Goal: Task Accomplishment & Management: Use online tool/utility

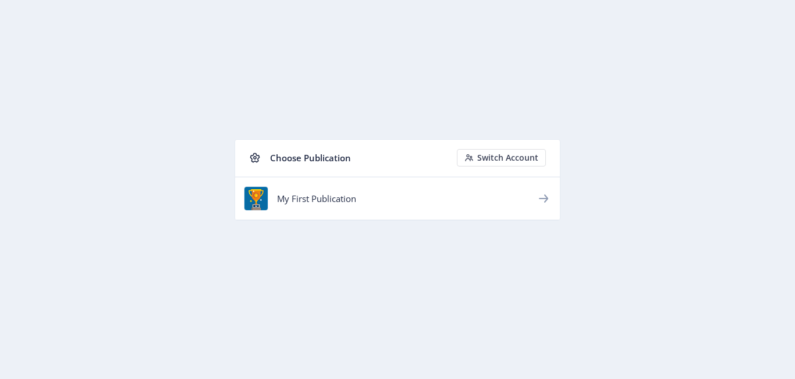
click at [547, 200] on icon at bounding box center [543, 198] width 14 height 14
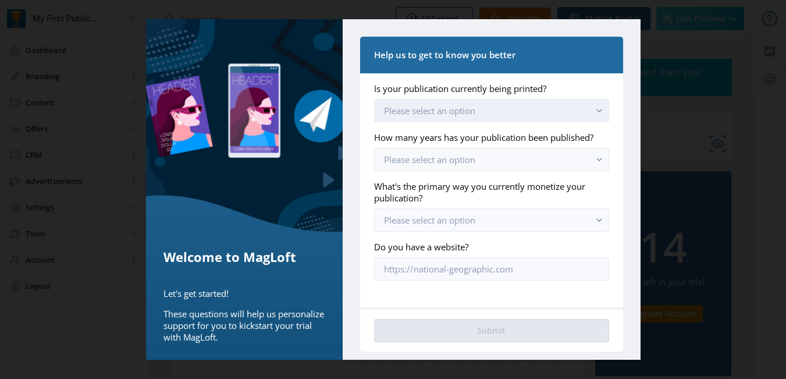
click at [480, 119] on button "Please select an option" at bounding box center [491, 110] width 234 height 23
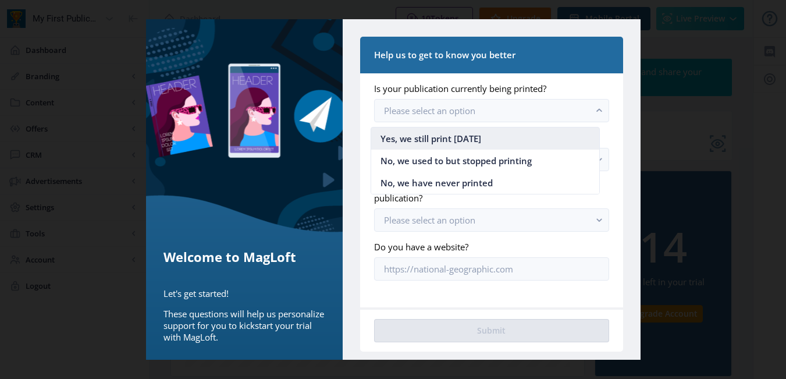
click at [498, 134] on nb-option "Yes, we still print [DATE]" at bounding box center [485, 138] width 229 height 22
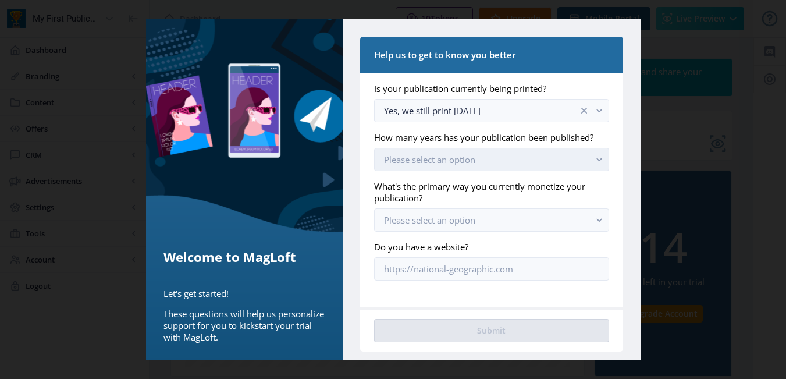
click at [485, 158] on button "Please select an option" at bounding box center [491, 159] width 234 height 23
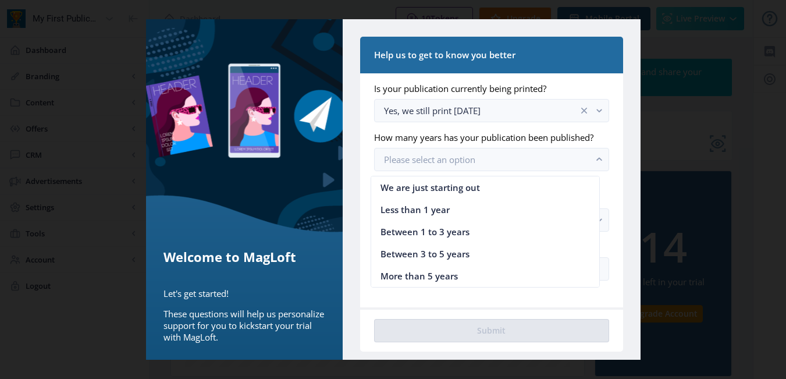
click at [479, 194] on nb-option "We are just starting out" at bounding box center [485, 187] width 229 height 22
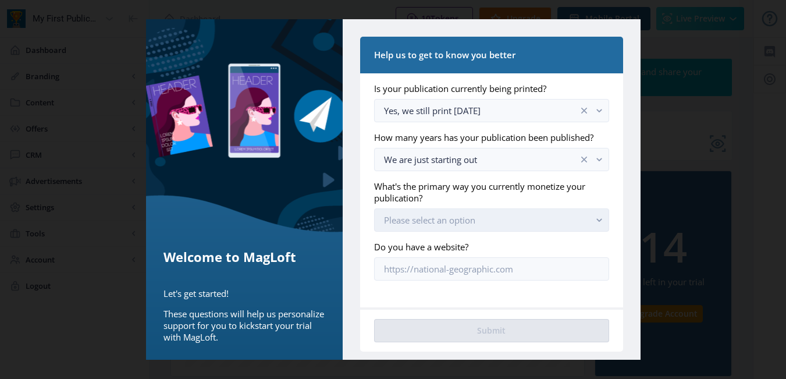
click at [445, 225] on span "Please select an option" at bounding box center [429, 220] width 91 height 12
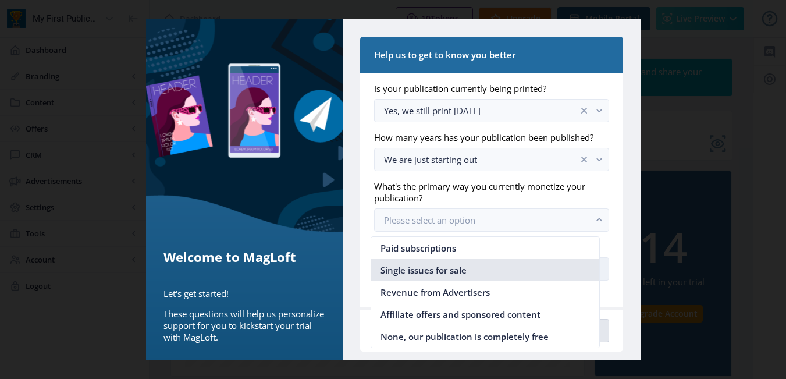
click at [436, 269] on span "Single issues for sale" at bounding box center [423, 270] width 86 height 14
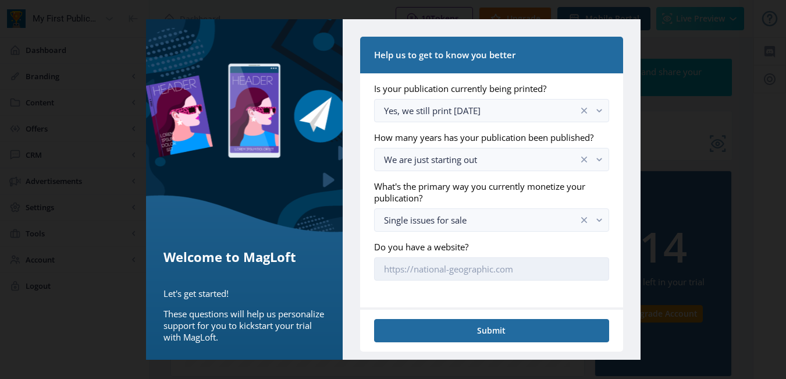
click at [429, 279] on nb-card-body "Is your publication currently being printed? Yes, we still print [DATE] How man…" at bounding box center [491, 190] width 262 height 234
click at [422, 270] on input "Do you have a website?" at bounding box center [491, 268] width 234 height 23
click at [454, 268] on input "Do you have a website?" at bounding box center [491, 268] width 234 height 23
click at [450, 268] on input "Do you have a website?" at bounding box center [491, 268] width 234 height 23
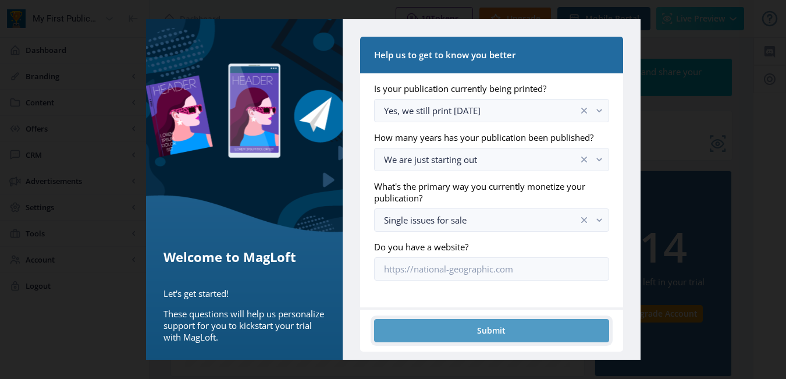
click at [454, 331] on button "Submit" at bounding box center [491, 330] width 234 height 23
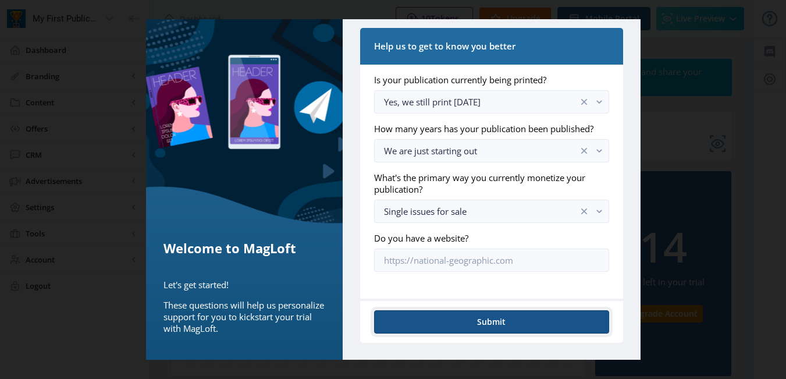
scroll to position [174, 0]
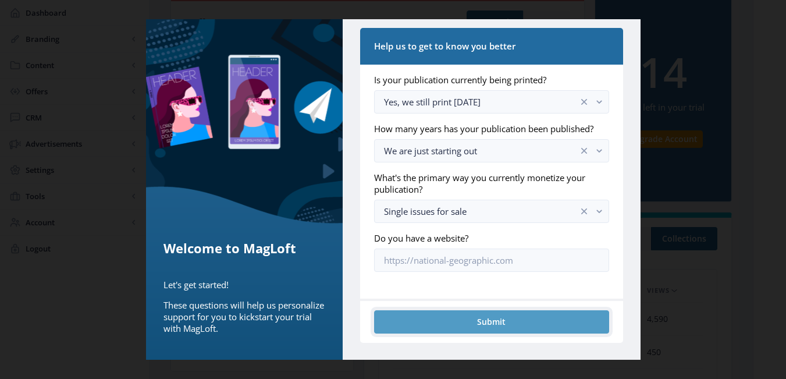
click at [488, 316] on button "Submit" at bounding box center [491, 321] width 234 height 23
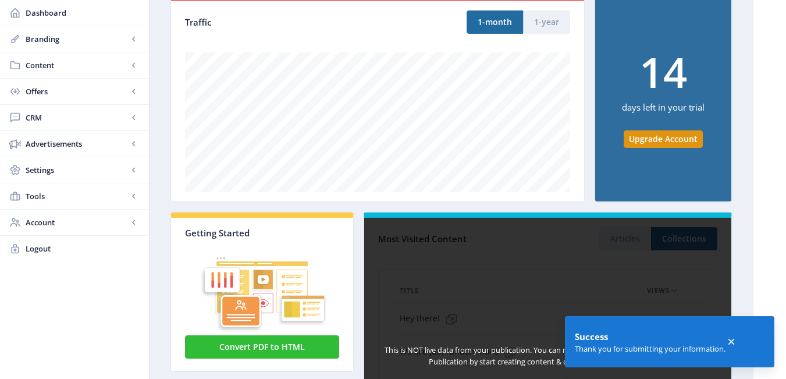
drag, startPoint x: 497, startPoint y: 241, endPoint x: 496, endPoint y: 252, distance: 11.7
click at [497, 244] on div "This is NOT live data from your publication. You can replace this with real dat…" at bounding box center [547, 369] width 369 height 315
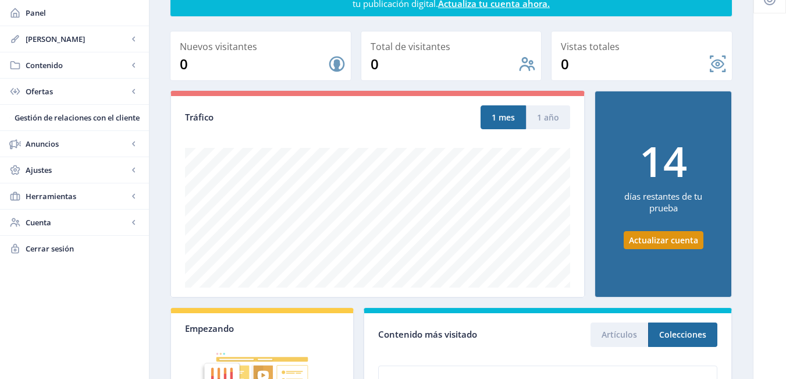
scroll to position [0, 0]
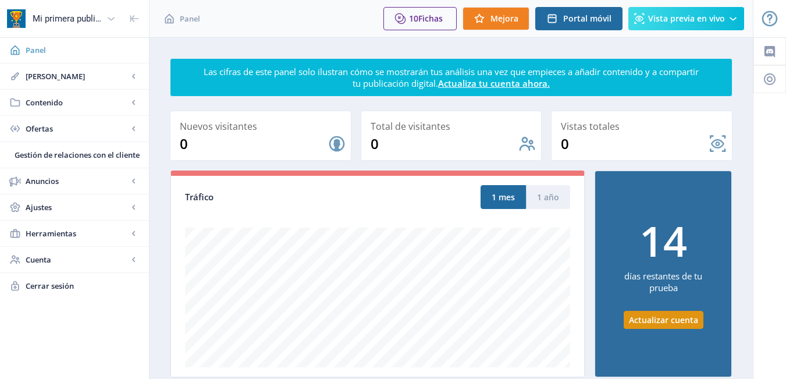
click at [120, 57] on link "Panel" at bounding box center [74, 50] width 149 height 26
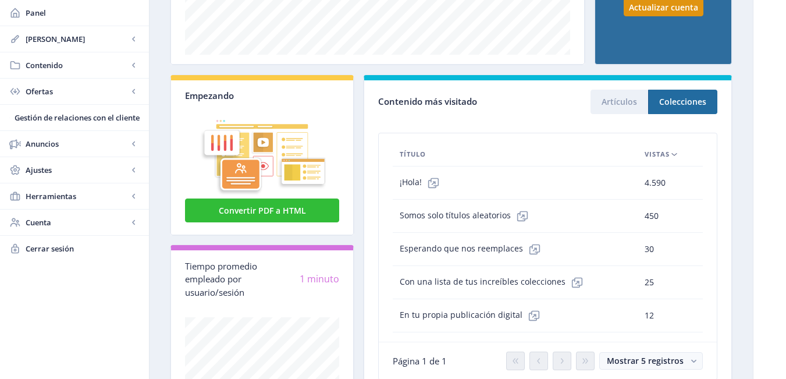
scroll to position [371, 0]
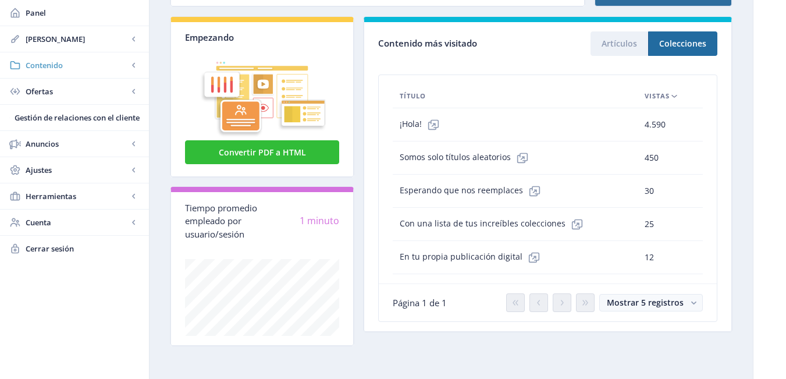
click at [62, 62] on font "Contenido" at bounding box center [44, 65] width 37 height 10
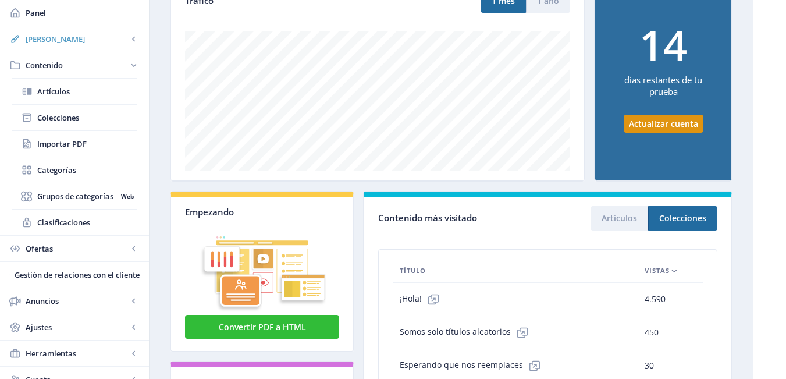
scroll to position [80, 0]
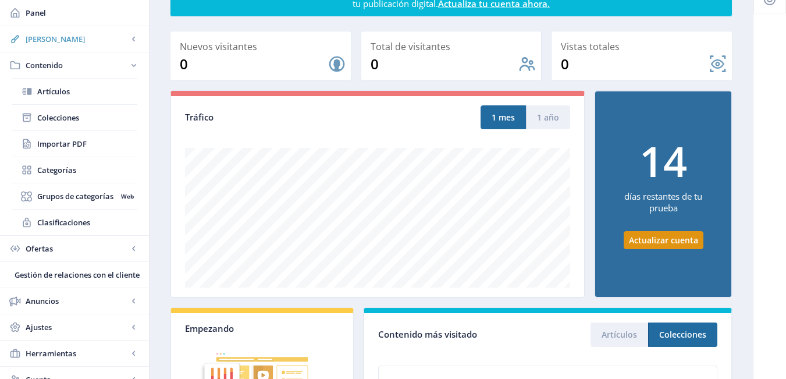
click at [98, 33] on span "[PERSON_NAME]" at bounding box center [77, 39] width 102 height 12
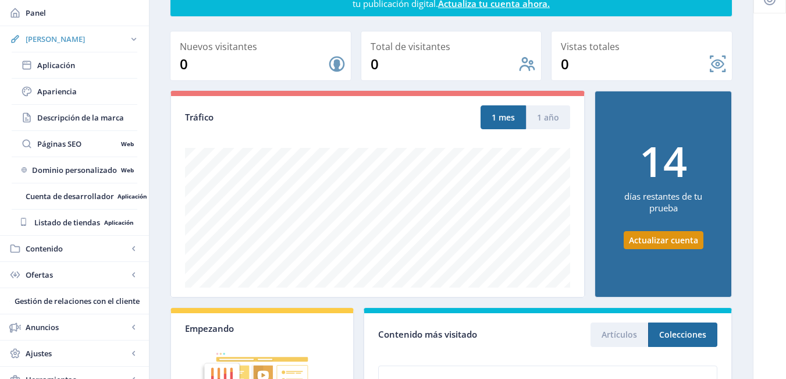
click at [132, 32] on link "[PERSON_NAME]" at bounding box center [74, 39] width 149 height 26
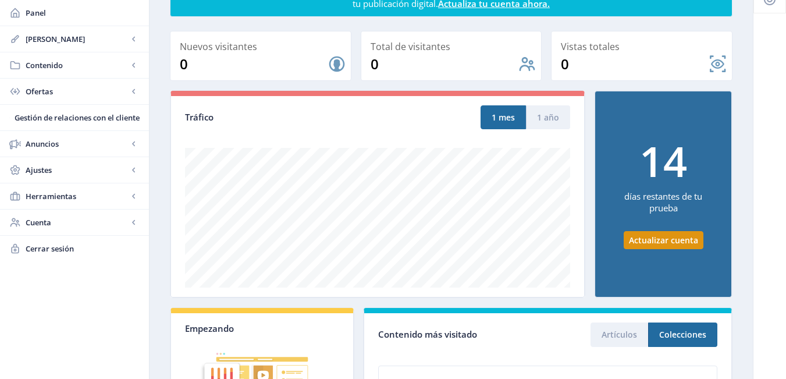
scroll to position [0, 0]
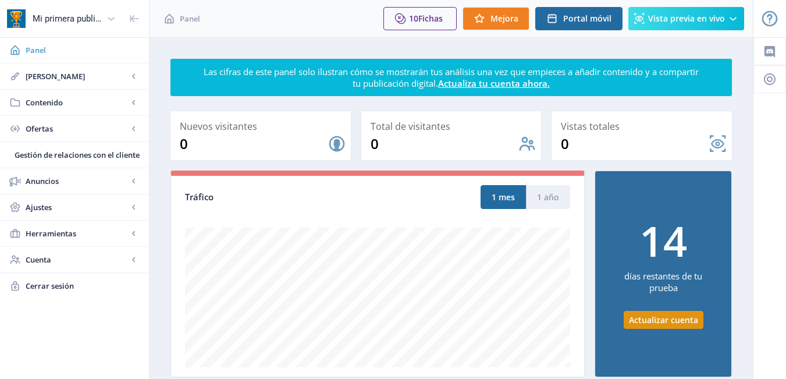
click at [91, 51] on span "Panel" at bounding box center [83, 50] width 114 height 12
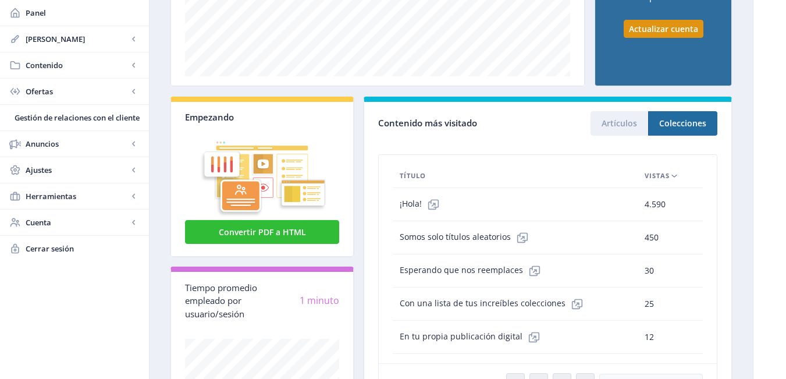
scroll to position [371, 0]
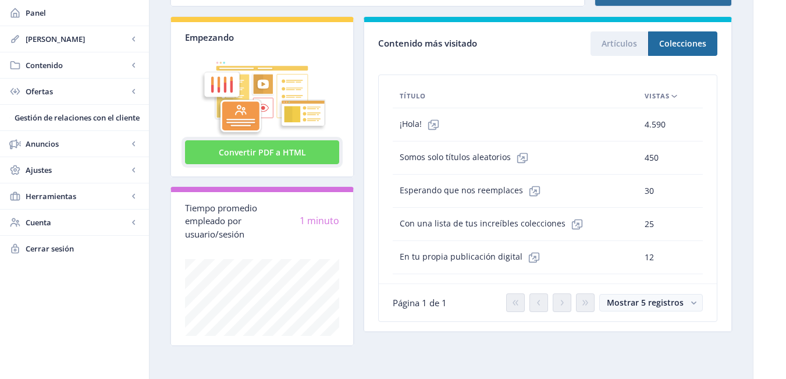
click at [208, 147] on button "Convertir PDF a HTML" at bounding box center [262, 152] width 154 height 24
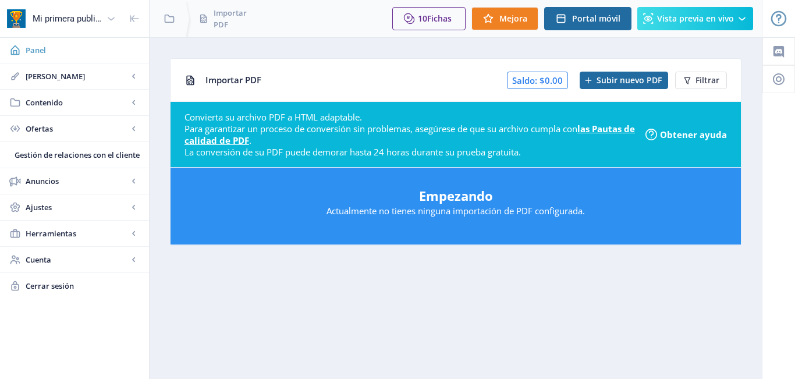
click at [87, 55] on span "Panel" at bounding box center [83, 50] width 114 height 12
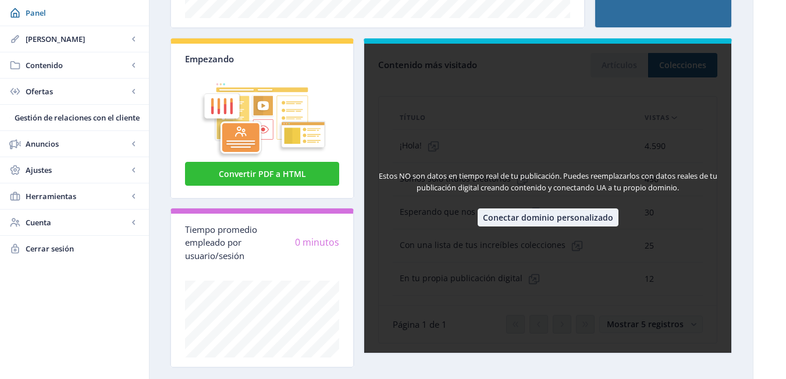
scroll to position [371, 0]
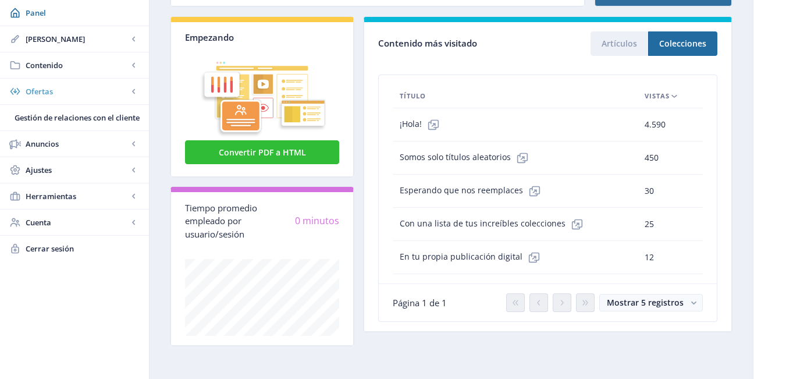
click at [123, 92] on span "Ofertas" at bounding box center [77, 92] width 102 height 12
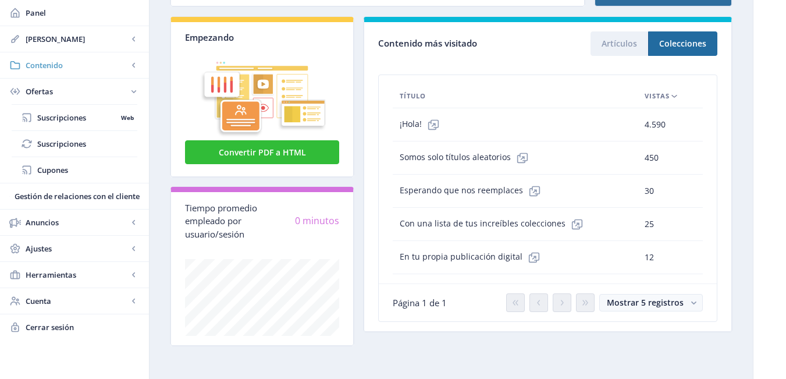
click at [137, 67] on rect at bounding box center [134, 65] width 12 height 12
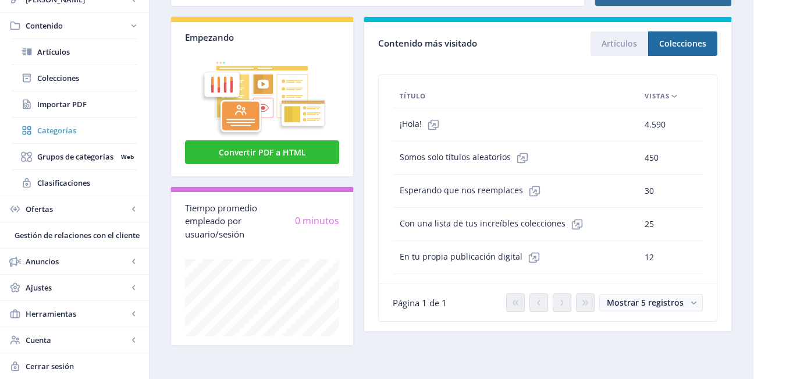
scroll to position [196, 0]
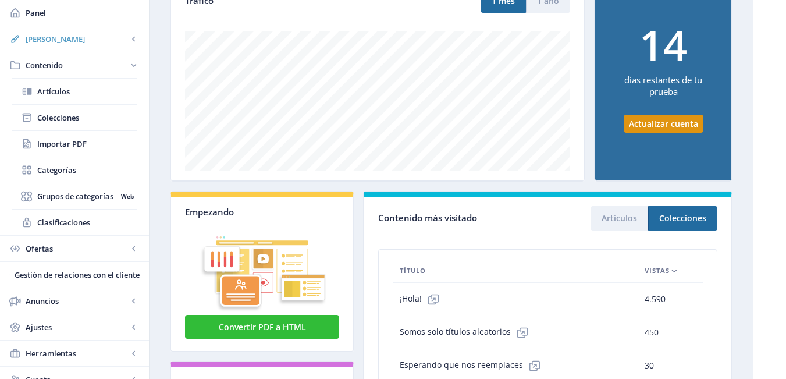
click at [112, 44] on link "[PERSON_NAME]" at bounding box center [74, 39] width 149 height 26
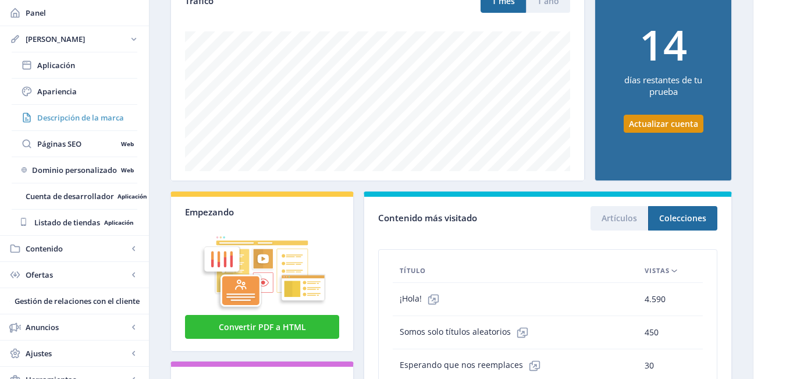
scroll to position [0, 0]
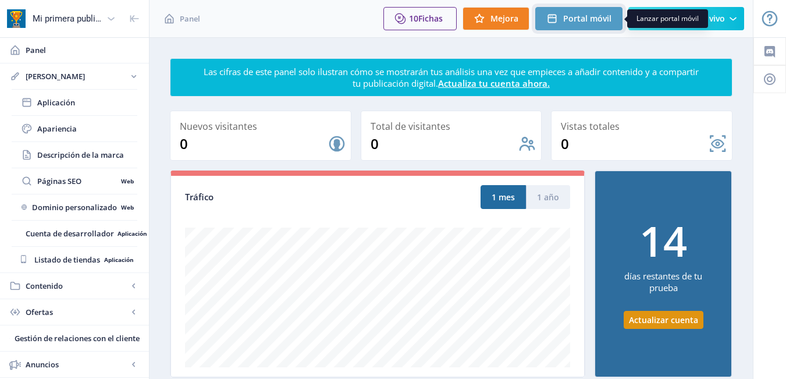
click at [575, 23] on font "Portal móvil" at bounding box center [587, 18] width 48 height 11
